Goal: Register for event/course

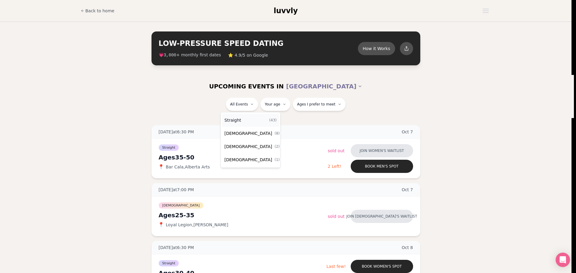
click at [236, 122] on span "Straight" at bounding box center [232, 120] width 17 height 6
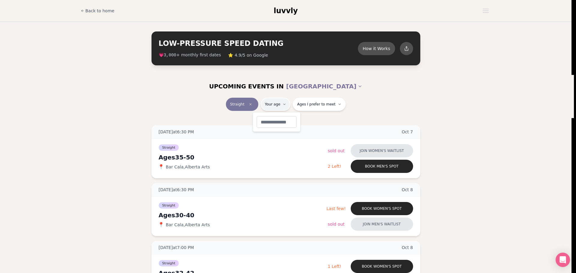
type input "**"
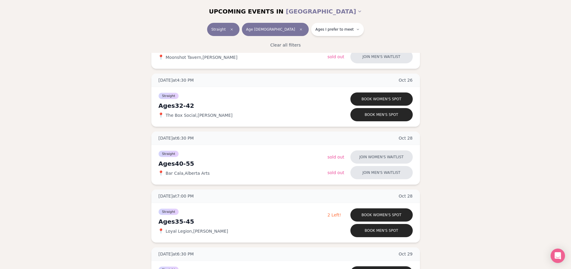
scroll to position [839, 0]
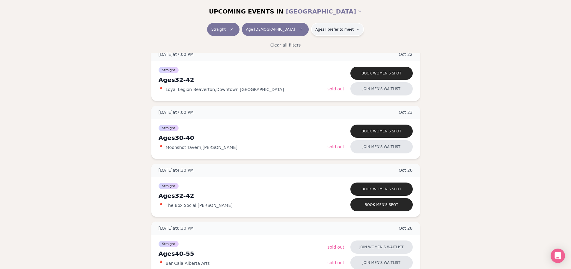
click at [322, 31] on span "Ages I prefer to meet" at bounding box center [334, 29] width 38 height 5
click at [294, 46] on button "Younger than me" at bounding box center [294, 44] width 5 height 5
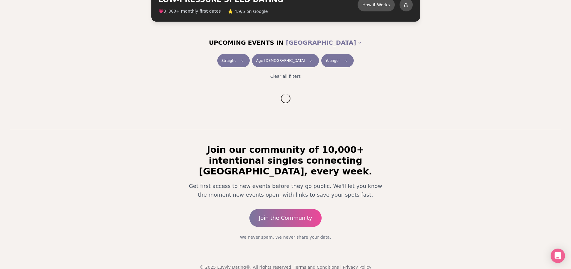
click at [354, 36] on div "UPCOMING EVENTS IN [GEOGRAPHIC_DATA] Straight Age [DEMOGRAPHIC_DATA] Younger Cl…" at bounding box center [285, 57] width 571 height 53
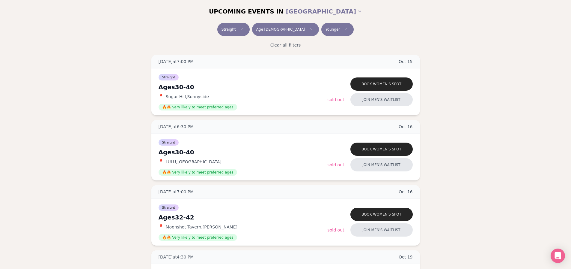
scroll to position [480, 0]
